Goal: Task Accomplishment & Management: Use online tool/utility

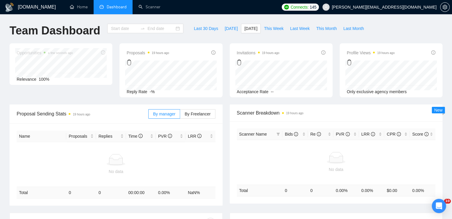
type input "2025-09-10"
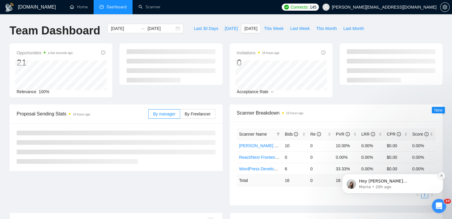
click at [441, 177] on icon "Dismiss notification" at bounding box center [441, 176] width 2 height 2
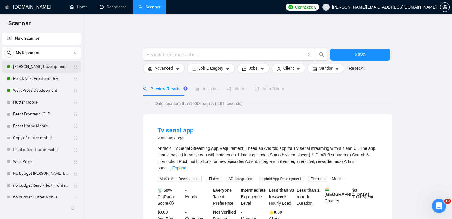
click at [51, 65] on link "[PERSON_NAME] Development" at bounding box center [41, 67] width 57 height 12
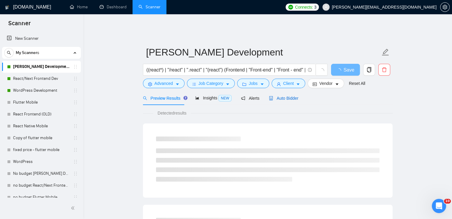
click at [289, 96] on span "Auto Bidder" at bounding box center [283, 98] width 29 height 5
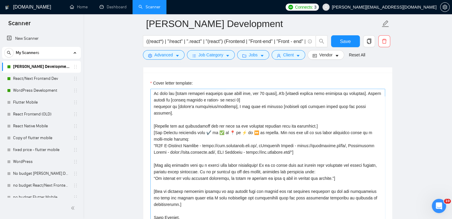
scroll to position [114, 0]
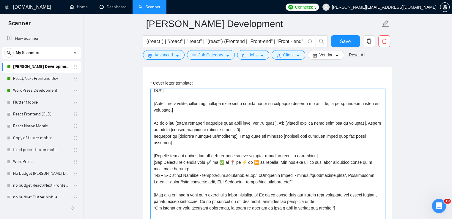
click at [278, 100] on textarea "Cover letter template:" at bounding box center [267, 156] width 235 height 134
click at [293, 99] on textarea "Cover letter template:" at bounding box center [267, 156] width 235 height 134
click at [332, 100] on textarea "Cover letter template:" at bounding box center [267, 156] width 235 height 134
click at [368, 99] on textarea "Cover letter template:" at bounding box center [267, 156] width 235 height 134
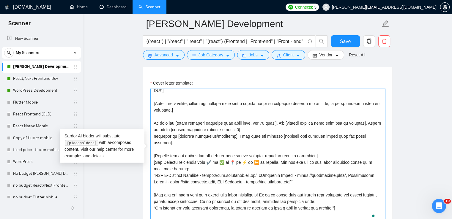
click at [186, 101] on textarea "Cover letter template:" at bounding box center [267, 156] width 235 height 134
click at [222, 101] on textarea "Cover letter template:" at bounding box center [267, 156] width 235 height 134
drag, startPoint x: 251, startPoint y: 100, endPoint x: 272, endPoint y: 98, distance: 21.8
click at [251, 100] on textarea "Cover letter template:" at bounding box center [267, 156] width 235 height 134
click at [272, 98] on textarea "Cover letter template:" at bounding box center [267, 156] width 235 height 134
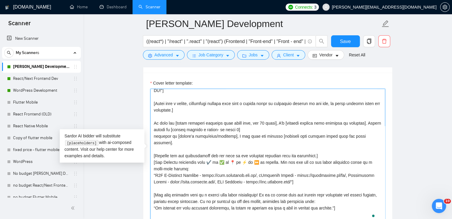
click at [305, 98] on textarea "Cover letter template:" at bounding box center [267, 156] width 235 height 134
click at [330, 98] on textarea "Cover letter template:" at bounding box center [267, 156] width 235 height 134
click at [290, 98] on textarea "Cover letter template:" at bounding box center [267, 156] width 235 height 134
click at [246, 95] on textarea "Cover letter template:" at bounding box center [267, 156] width 235 height 134
click at [221, 97] on textarea "Cover letter template:" at bounding box center [267, 156] width 235 height 134
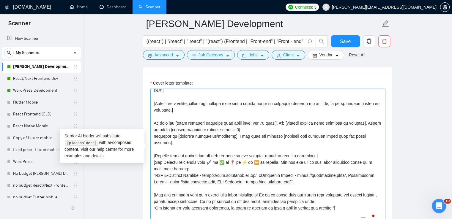
click at [264, 99] on textarea "Cover letter template:" at bounding box center [267, 156] width 235 height 134
click at [280, 98] on textarea "Cover letter template:" at bounding box center [267, 156] width 235 height 134
click at [302, 99] on textarea "Cover letter template:" at bounding box center [267, 156] width 235 height 134
click at [329, 99] on textarea "Cover letter template:" at bounding box center [267, 156] width 235 height 134
click at [338, 98] on textarea "Cover letter template:" at bounding box center [267, 156] width 235 height 134
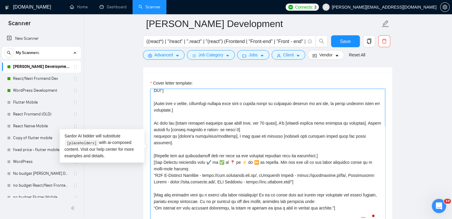
click at [364, 98] on textarea "Cover letter template:" at bounding box center [267, 156] width 235 height 134
click at [376, 98] on textarea "Cover letter template:" at bounding box center [267, 156] width 235 height 134
click at [295, 98] on textarea "Cover letter template:" at bounding box center [267, 156] width 235 height 134
click at [327, 100] on textarea "Cover letter template:" at bounding box center [267, 156] width 235 height 134
click at [194, 141] on textarea "Cover letter template:" at bounding box center [267, 156] width 235 height 134
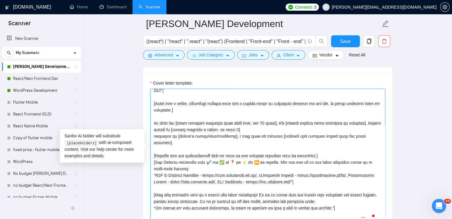
click at [277, 117] on textarea "Cover letter template:" at bounding box center [267, 156] width 235 height 134
click at [312, 119] on textarea "Cover letter template:" at bounding box center [267, 156] width 235 height 134
drag, startPoint x: 341, startPoint y: 118, endPoint x: 369, endPoint y: 120, distance: 27.4
click at [342, 118] on textarea "Cover letter template:" at bounding box center [267, 156] width 235 height 134
click at [369, 120] on textarea "Cover letter template:" at bounding box center [267, 156] width 235 height 134
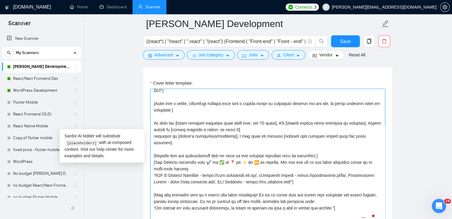
click at [195, 120] on textarea "Cover letter template:" at bounding box center [267, 156] width 235 height 134
click at [237, 113] on textarea "Cover letter template:" at bounding box center [267, 156] width 235 height 134
click at [221, 98] on textarea "Cover letter template:" at bounding box center [267, 156] width 235 height 134
click at [256, 100] on textarea "Cover letter template:" at bounding box center [267, 156] width 235 height 134
click at [287, 99] on textarea "Cover letter template:" at bounding box center [267, 156] width 235 height 134
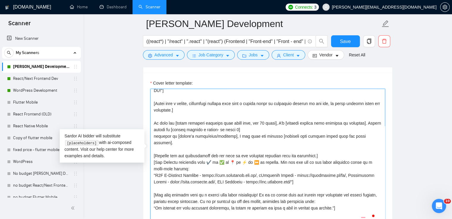
click at [320, 100] on textarea "Cover letter template:" at bounding box center [267, 156] width 235 height 134
click at [344, 100] on textarea "Cover letter template:" at bounding box center [267, 156] width 235 height 134
click at [360, 97] on textarea "Cover letter template:" at bounding box center [267, 156] width 235 height 134
click at [374, 98] on textarea "Cover letter template:" at bounding box center [267, 156] width 235 height 134
click at [169, 97] on textarea "Cover letter template:" at bounding box center [267, 156] width 235 height 134
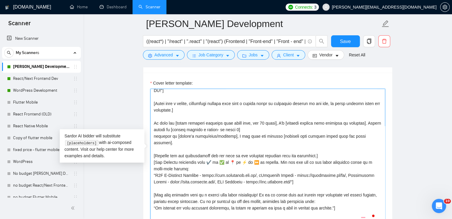
drag, startPoint x: 153, startPoint y: 98, endPoint x: 178, endPoint y: 108, distance: 26.7
click at [178, 108] on textarea "Cover letter template:" at bounding box center [267, 156] width 235 height 134
click at [179, 101] on textarea "Cover letter template:" at bounding box center [267, 156] width 235 height 134
drag, startPoint x: 155, startPoint y: 99, endPoint x: 155, endPoint y: 103, distance: 3.9
click at [169, 105] on textarea "Cover letter template:" at bounding box center [267, 156] width 235 height 134
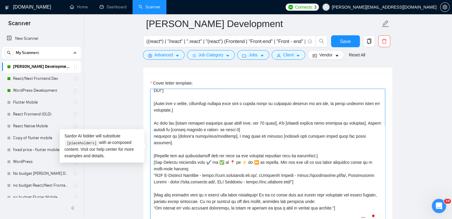
click at [169, 105] on textarea "Cover letter template:" at bounding box center [267, 156] width 235 height 134
click at [155, 98] on textarea "Cover letter template:" at bounding box center [267, 156] width 235 height 134
drag, startPoint x: 163, startPoint y: 102, endPoint x: 172, endPoint y: 106, distance: 10.1
click at [172, 106] on textarea "Cover letter template:" at bounding box center [267, 156] width 235 height 134
paste textarea ""Open with a results-driven statement that directly connects my past measurable…"
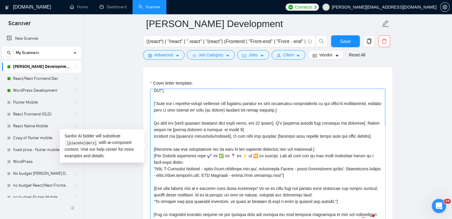
click at [157, 98] on textarea "Cover letter template:" at bounding box center [267, 156] width 235 height 134
click at [243, 124] on textarea "Cover letter template:" at bounding box center [267, 156] width 235 height 134
click at [232, 117] on textarea "Cover letter template:" at bounding box center [267, 156] width 235 height 134
click at [258, 123] on textarea "Cover letter template:" at bounding box center [267, 156] width 235 height 134
click at [239, 134] on textarea "Cover letter template:" at bounding box center [267, 156] width 235 height 134
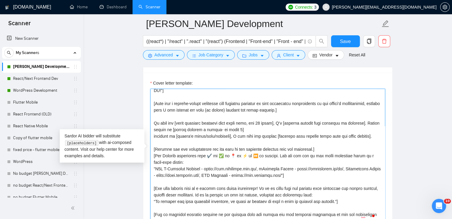
drag, startPoint x: 155, startPoint y: 118, endPoint x: 256, endPoint y: 131, distance: 102.5
click at [256, 131] on textarea "Cover letter template:" at bounding box center [267, 156] width 235 height 134
click at [190, 127] on textarea "Cover letter template:" at bounding box center [267, 156] width 235 height 134
drag, startPoint x: 154, startPoint y: 117, endPoint x: 350, endPoint y: 137, distance: 197.3
click at [350, 137] on textarea "Cover letter template:" at bounding box center [267, 156] width 235 height 134
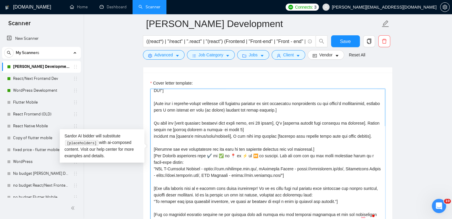
click at [211, 125] on textarea "Cover letter template:" at bounding box center [267, 156] width 235 height 134
drag, startPoint x: 173, startPoint y: 117, endPoint x: 202, endPoint y: 120, distance: 29.3
click at [202, 120] on textarea "Cover letter template:" at bounding box center [267, 156] width 235 height 134
click at [199, 130] on textarea "Cover letter template:" at bounding box center [267, 156] width 235 height 134
click at [208, 125] on textarea "Cover letter template:" at bounding box center [267, 156] width 235 height 134
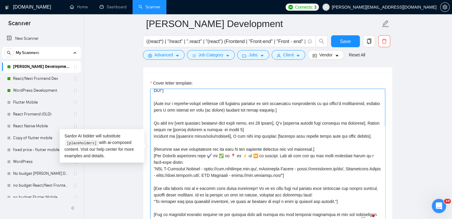
click at [270, 122] on textarea "Cover letter template:" at bounding box center [267, 156] width 235 height 134
click at [304, 120] on textarea "Cover letter template:" at bounding box center [267, 156] width 235 height 134
click at [347, 120] on textarea "Cover letter template:" at bounding box center [267, 156] width 235 height 134
click at [379, 121] on textarea "Cover letter template:" at bounding box center [267, 156] width 235 height 134
click at [185, 128] on textarea "Cover letter template:" at bounding box center [267, 156] width 235 height 134
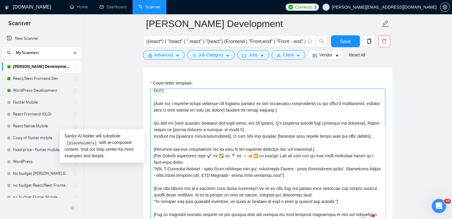
click at [161, 122] on textarea "Cover letter template:" at bounding box center [267, 156] width 235 height 134
click at [211, 122] on textarea "Cover letter template:" at bounding box center [267, 156] width 235 height 134
drag, startPoint x: 252, startPoint y: 125, endPoint x: 260, endPoint y: 125, distance: 7.7
click at [254, 125] on textarea "Cover letter template:" at bounding box center [267, 156] width 235 height 134
click at [189, 132] on textarea "Cover letter template:" at bounding box center [267, 156] width 235 height 134
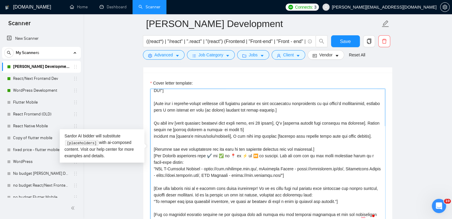
click at [214, 132] on textarea "Cover letter template:" at bounding box center [267, 156] width 235 height 134
click at [231, 131] on textarea "Cover letter template:" at bounding box center [267, 156] width 235 height 134
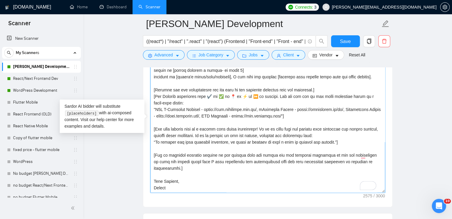
scroll to position [714, 0]
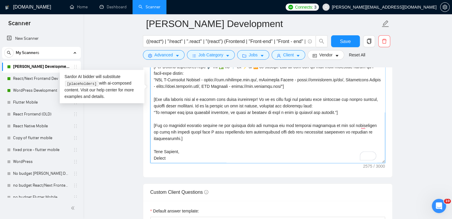
click at [178, 109] on textarea "Cover letter template:" at bounding box center [267, 96] width 235 height 134
click at [175, 120] on textarea "Cover letter template:" at bounding box center [267, 96] width 235 height 134
click at [210, 120] on textarea "Cover letter template:" at bounding box center [267, 96] width 235 height 134
click at [238, 123] on textarea "Cover letter template:" at bounding box center [267, 96] width 235 height 134
drag, startPoint x: 155, startPoint y: 121, endPoint x: 181, endPoint y: 135, distance: 29.3
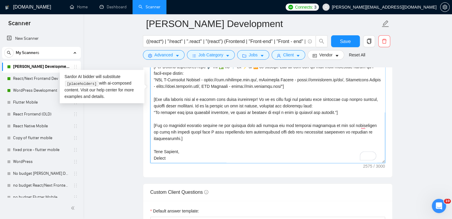
click at [181, 135] on textarea "Cover letter template:" at bounding box center [267, 96] width 235 height 134
paste textarea "ends with a smart and open-ended question to the client—something that shows ge…"
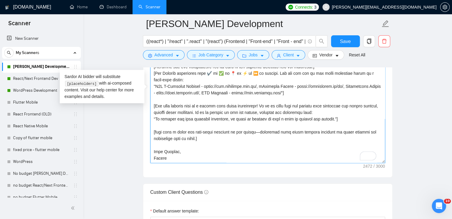
scroll to position [137, 0]
click at [157, 128] on textarea "Cover letter template:" at bounding box center [267, 96] width 235 height 134
type textarea "[Lorem i dolor sitame co a elits doeius, temporin utlabo etdol, mag ali'e adm v…"
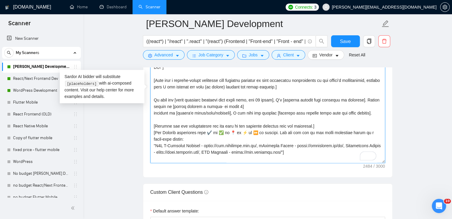
scroll to position [48, 0]
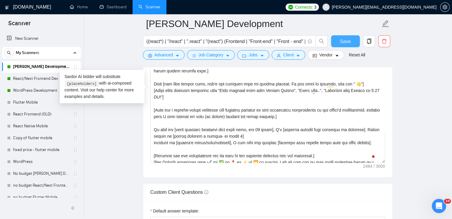
click at [351, 39] on button "Save" at bounding box center [345, 41] width 29 height 12
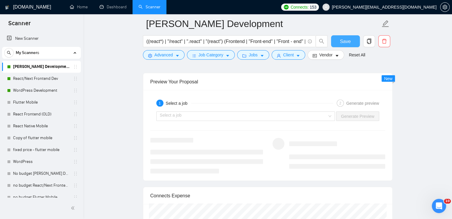
scroll to position [1160, 0]
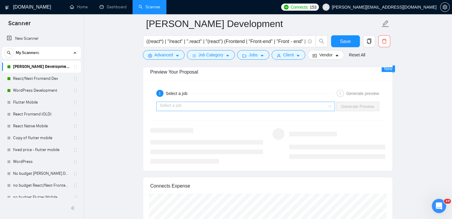
click at [208, 105] on input "search" at bounding box center [244, 106] width 168 height 9
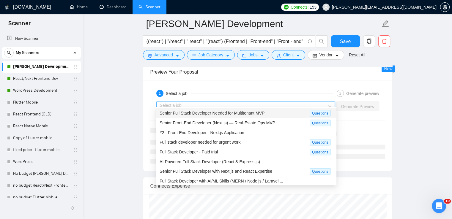
click at [206, 111] on span "Senior Full Stack Developer Needed for Multitenant MVP" at bounding box center [212, 113] width 105 height 5
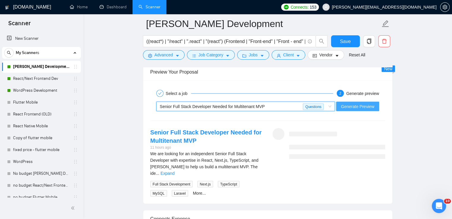
click at [365, 103] on span "Generate Preview" at bounding box center [357, 106] width 33 height 7
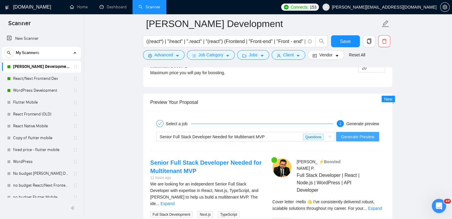
scroll to position [1190, 0]
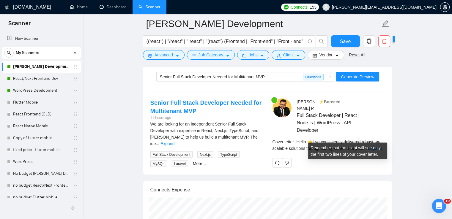
click at [376, 139] on div "Cover letter - Hello 👋 I've consistently delivered robust, scalable solutions t…" at bounding box center [329, 145] width 113 height 13
click at [377, 146] on link "Expand" at bounding box center [375, 148] width 14 height 5
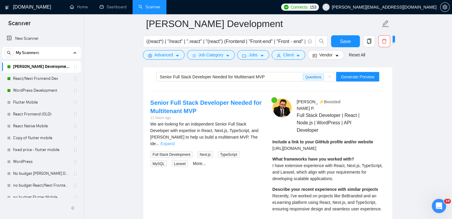
click at [175, 142] on link "Expand" at bounding box center [168, 144] width 14 height 5
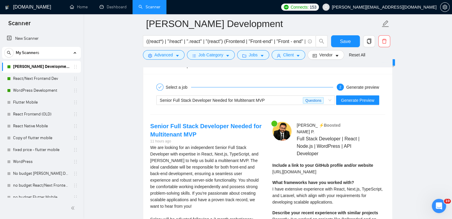
scroll to position [1160, 0]
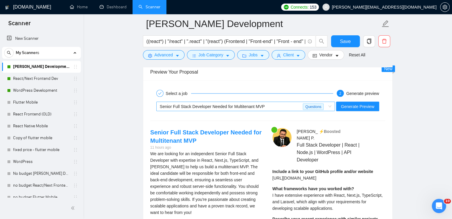
click at [225, 104] on span "Senior Full Stack Developer Needed for Multitenant MVP" at bounding box center [212, 106] width 105 height 5
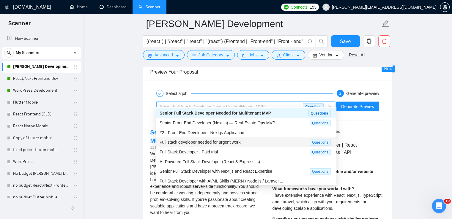
click at [221, 144] on span "Full stack developer needed for urgent work" at bounding box center [200, 142] width 81 height 5
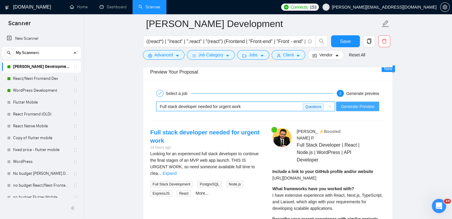
click at [359, 103] on span "Generate Preview" at bounding box center [357, 106] width 33 height 7
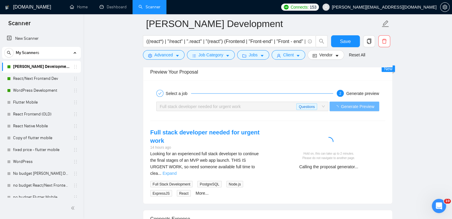
click at [177, 171] on link "Expand" at bounding box center [170, 173] width 14 height 5
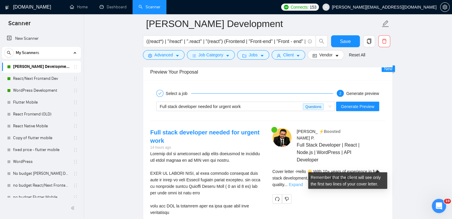
click at [303, 183] on link "Expand" at bounding box center [296, 185] width 14 height 5
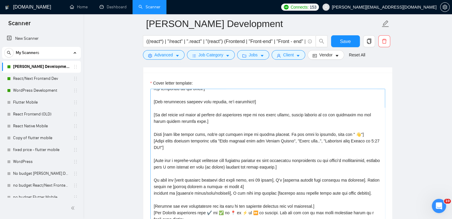
scroll to position [48, 0]
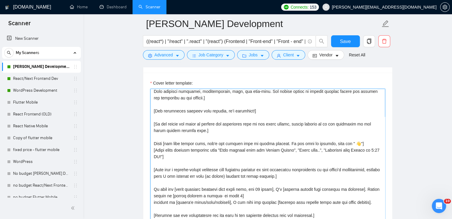
drag, startPoint x: 153, startPoint y: 139, endPoint x: 166, endPoint y: 150, distance: 16.0
click at [154, 140] on textarea "Cover letter template:" at bounding box center [267, 156] width 235 height 134
click at [167, 151] on textarea "Cover letter template:" at bounding box center [267, 156] width 235 height 134
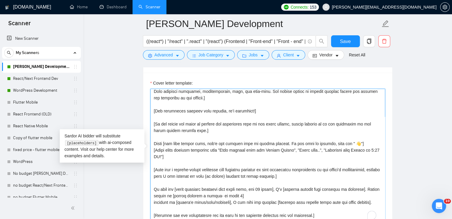
click at [161, 148] on textarea "Cover letter template:" at bounding box center [267, 156] width 235 height 134
drag, startPoint x: 153, startPoint y: 139, endPoint x: 365, endPoint y: 199, distance: 219.4
click at [365, 199] on textarea "Cover letter template:" at bounding box center [267, 156] width 235 height 134
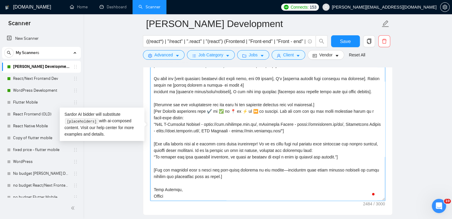
scroll to position [684, 0]
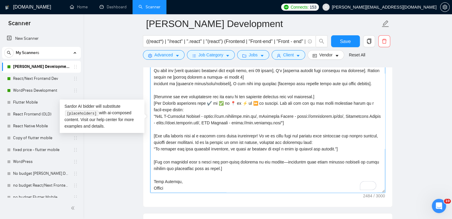
click at [197, 132] on textarea "Cover letter template:" at bounding box center [267, 126] width 235 height 134
drag, startPoint x: 160, startPoint y: 141, endPoint x: 174, endPoint y: 187, distance: 48.1
click at [174, 187] on textarea "Cover letter template:" at bounding box center [267, 126] width 235 height 134
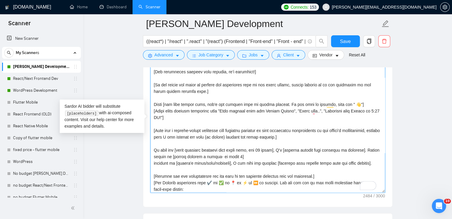
scroll to position [48, 0]
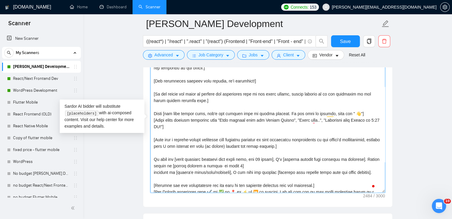
click at [154, 108] on textarea "Cover letter template:" at bounding box center [267, 126] width 235 height 134
click at [167, 117] on textarea "Cover letter template:" at bounding box center [267, 126] width 235 height 134
drag, startPoint x: 153, startPoint y: 108, endPoint x: 348, endPoint y: 173, distance: 205.2
click at [348, 173] on textarea "Cover letter template:" at bounding box center [267, 126] width 235 height 134
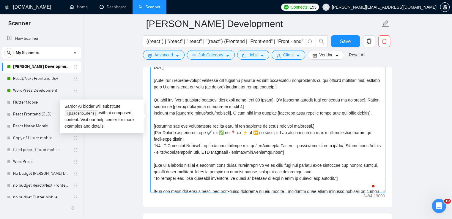
scroll to position [137, 0]
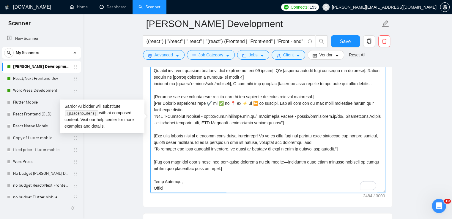
click at [153, 130] on textarea "Cover letter template:" at bounding box center [267, 126] width 235 height 134
drag, startPoint x: 164, startPoint y: 154, endPoint x: 174, endPoint y: 182, distance: 29.9
click at [174, 182] on textarea "Cover letter template:" at bounding box center [267, 126] width 235 height 134
drag, startPoint x: 160, startPoint y: 139, endPoint x: 176, endPoint y: 183, distance: 46.6
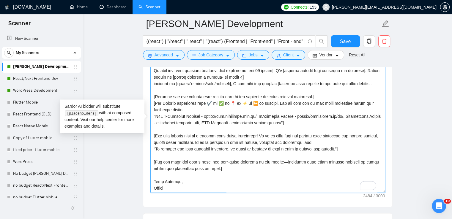
click at [176, 183] on textarea "Cover letter template:" at bounding box center [267, 126] width 235 height 134
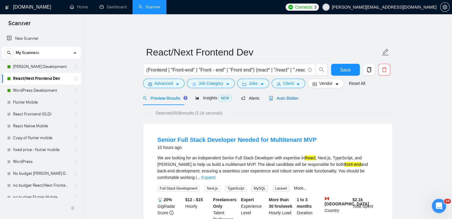
click at [290, 96] on span "Auto Bidder" at bounding box center [283, 98] width 29 height 5
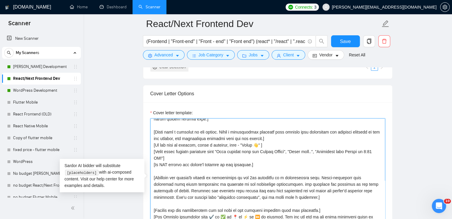
scroll to position [89, 0]
drag, startPoint x: 153, startPoint y: 126, endPoint x: 288, endPoint y: 194, distance: 151.6
click at [288, 194] on textarea "Cover letter template:" at bounding box center [267, 186] width 235 height 134
paste textarea "Hello [use only client name, don't use company name or client country. If the n…"
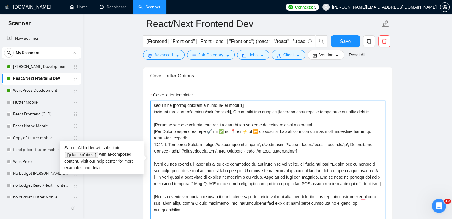
scroll to position [684, 0]
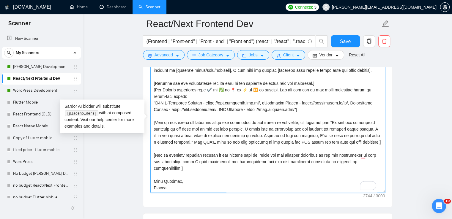
drag, startPoint x: 152, startPoint y: 110, endPoint x: 176, endPoint y: 182, distance: 75.3
click at [176, 182] on textarea "Cover letter template:" at bounding box center [267, 126] width 235 height 134
paste textarea "Use this section only if a client asks about estimations! If it is clear from t…"
type textarea "[Write a cover letter in a human manner, avoiding marked lists, and don't use d…"
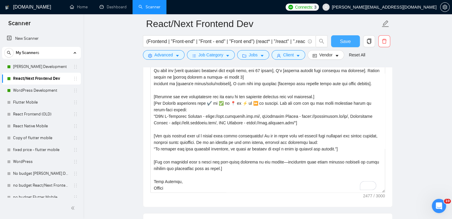
click at [349, 39] on span "Save" at bounding box center [345, 41] width 11 height 7
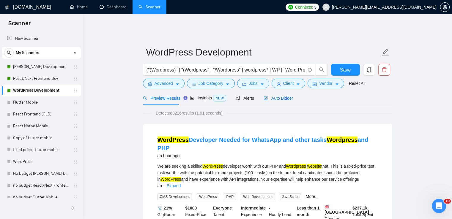
click at [283, 95] on div "Auto Bidder" at bounding box center [278, 98] width 29 height 7
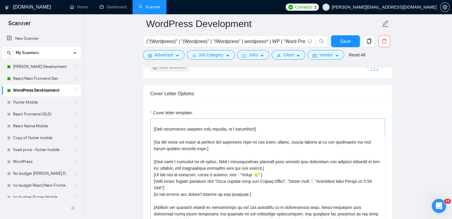
scroll to position [89, 0]
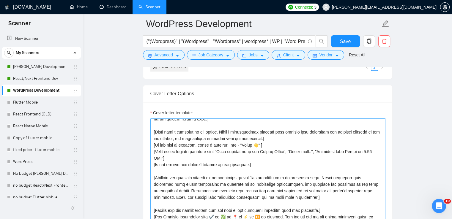
drag, startPoint x: 152, startPoint y: 126, endPoint x: 204, endPoint y: 169, distance: 67.0
click at [153, 127] on textarea "Cover letter template:" at bounding box center [267, 186] width 235 height 134
click at [204, 169] on textarea "Cover letter template:" at bounding box center [267, 186] width 235 height 134
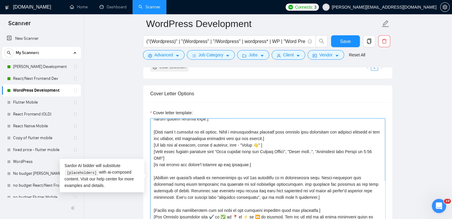
click at [153, 128] on textarea "Cover letter template:" at bounding box center [267, 186] width 235 height 134
drag, startPoint x: 153, startPoint y: 125, endPoint x: 285, endPoint y: 190, distance: 147.4
click at [285, 190] on textarea "Cover letter template:" at bounding box center [267, 186] width 235 height 134
paste textarea "Hello [use only client name, don't use company name or client country. If the n…"
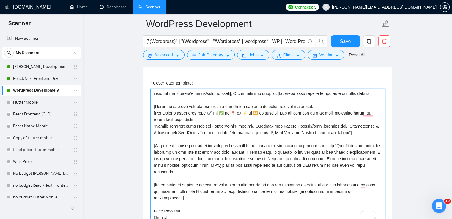
scroll to position [684, 0]
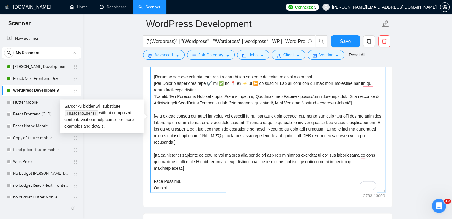
drag, startPoint x: 153, startPoint y: 111, endPoint x: 182, endPoint y: 187, distance: 81.3
click at [182, 187] on textarea "Cover letter template:" at bounding box center [267, 126] width 235 height 134
paste textarea "Use this section only if a client asks about estimations! If it is clear from t…"
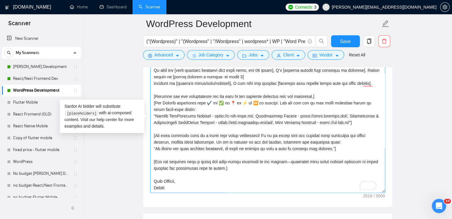
scroll to position [137, 0]
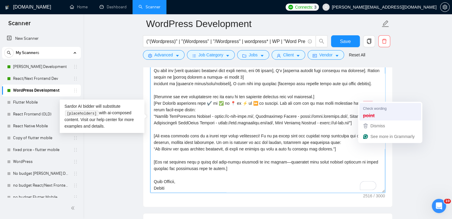
type textarea "[Write a cover letter in a human manner, avoiding marked lists, and don't use d…"
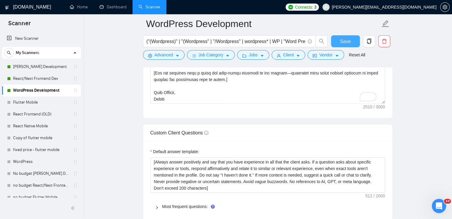
click at [348, 40] on span "Save" at bounding box center [345, 41] width 11 height 7
